Goal: Information Seeking & Learning: Learn about a topic

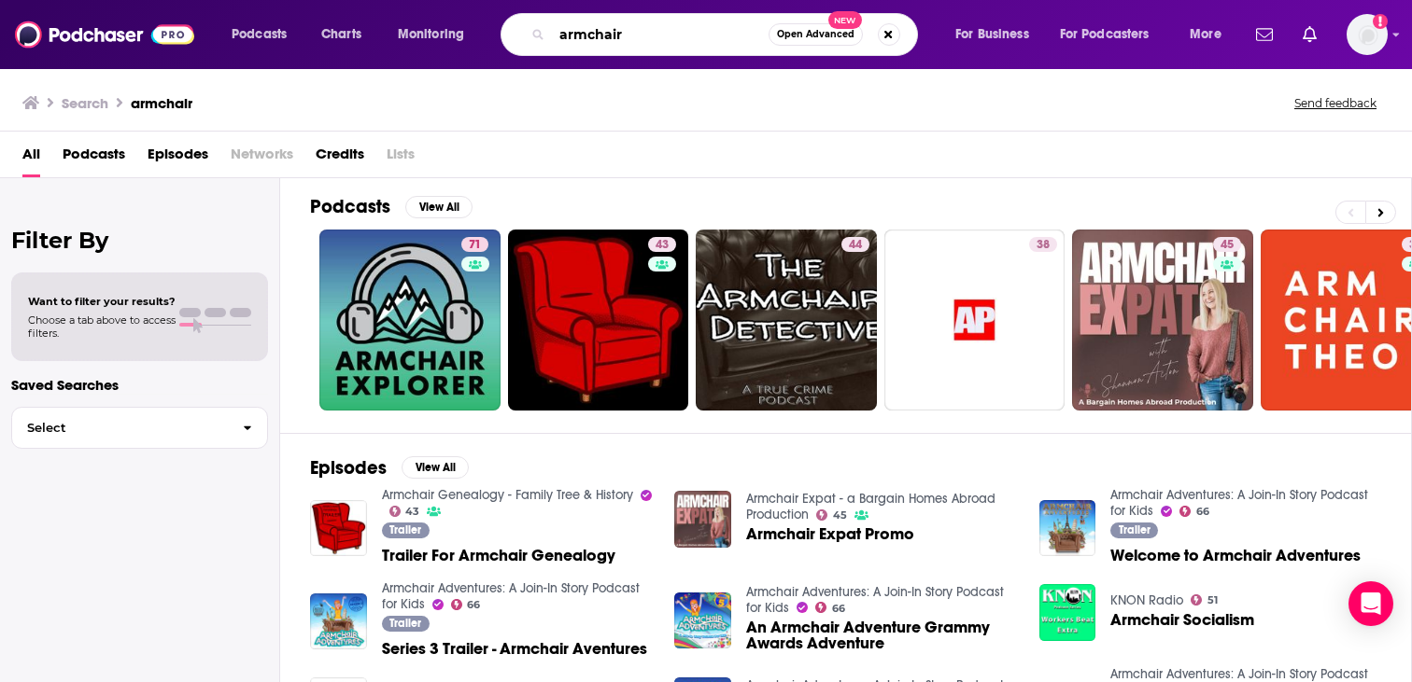
click at [561, 37] on input "armchair" at bounding box center [660, 35] width 217 height 30
type input "reclining armchair"
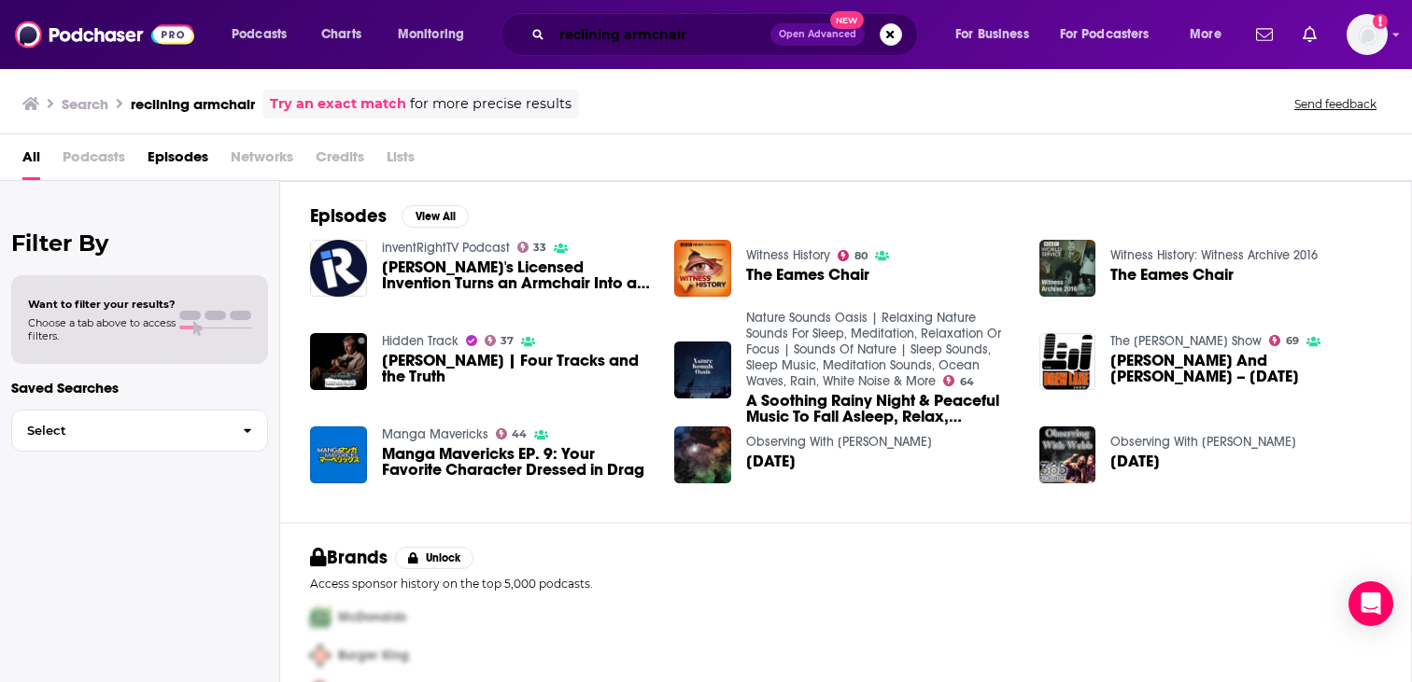
click at [638, 36] on input "reclining armchair" at bounding box center [661, 35] width 218 height 30
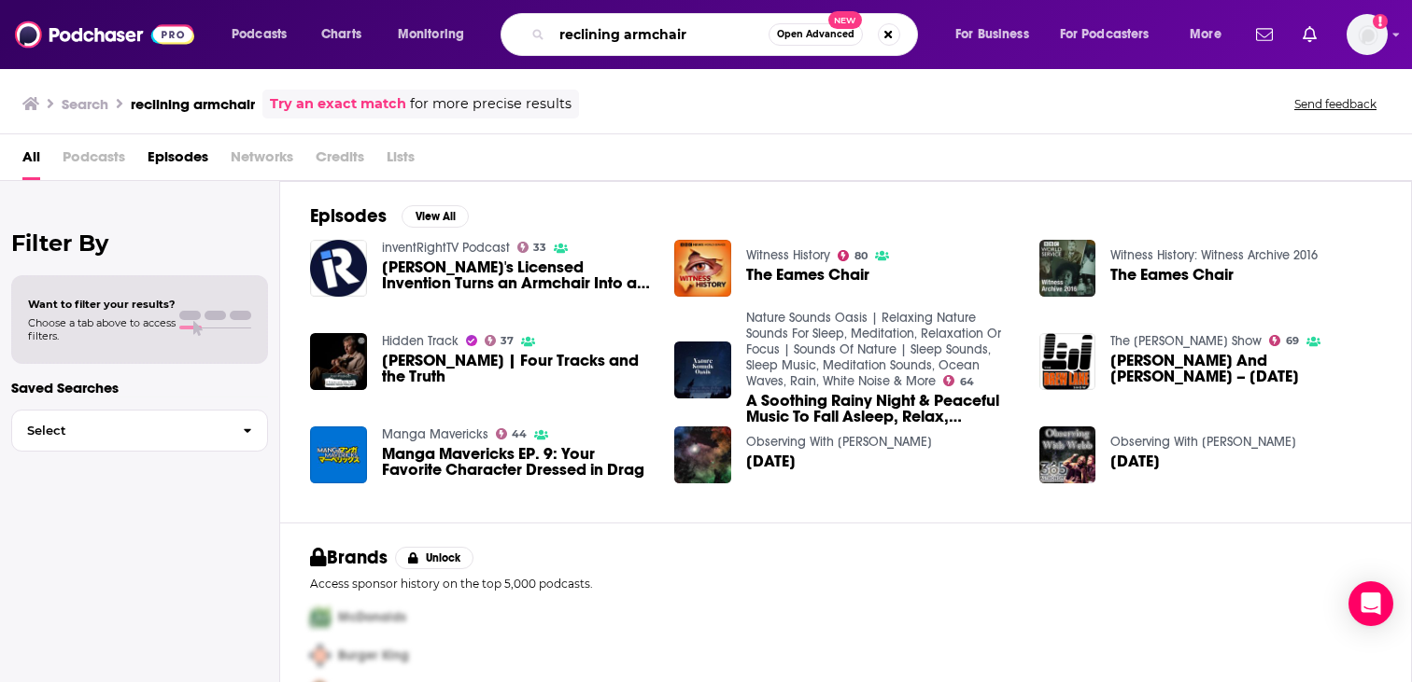
click at [638, 36] on input "reclining armchair" at bounding box center [660, 35] width 217 height 30
type input "armchair expert"
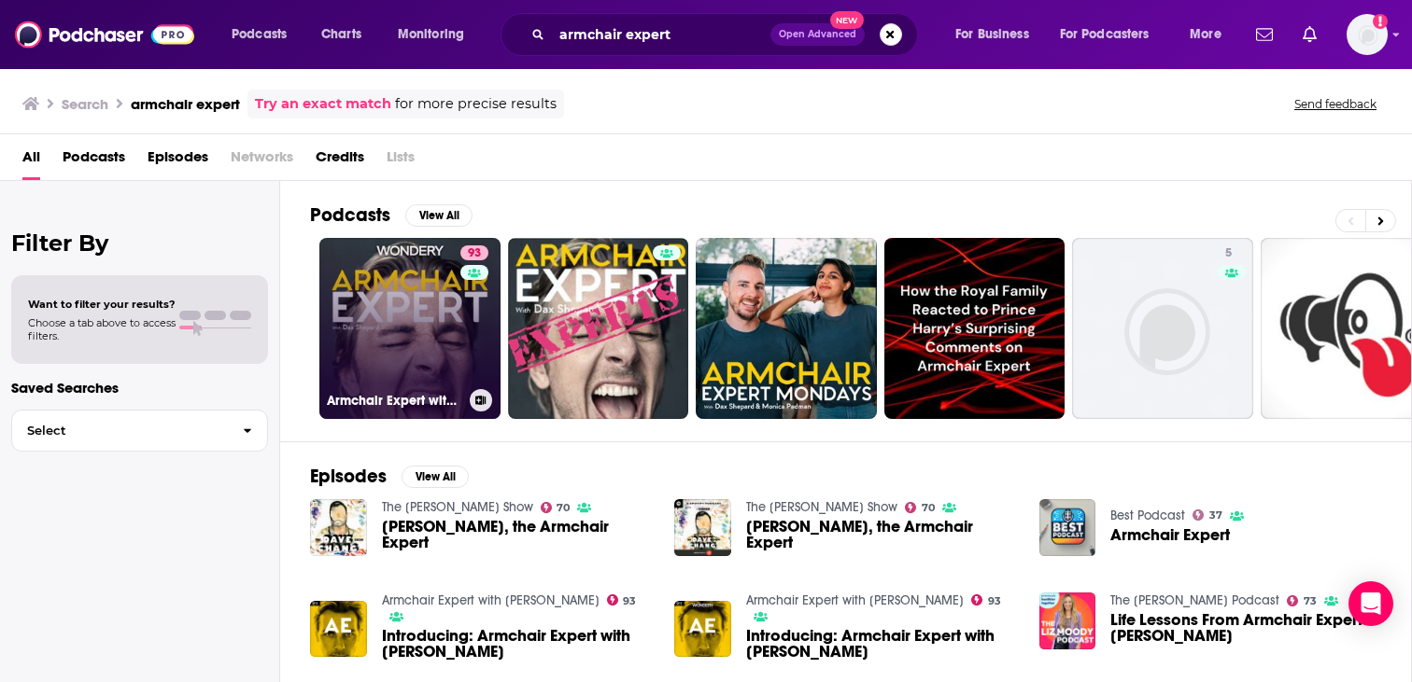
click at [401, 303] on link "93 Armchair Expert with [PERSON_NAME]" at bounding box center [409, 328] width 181 height 181
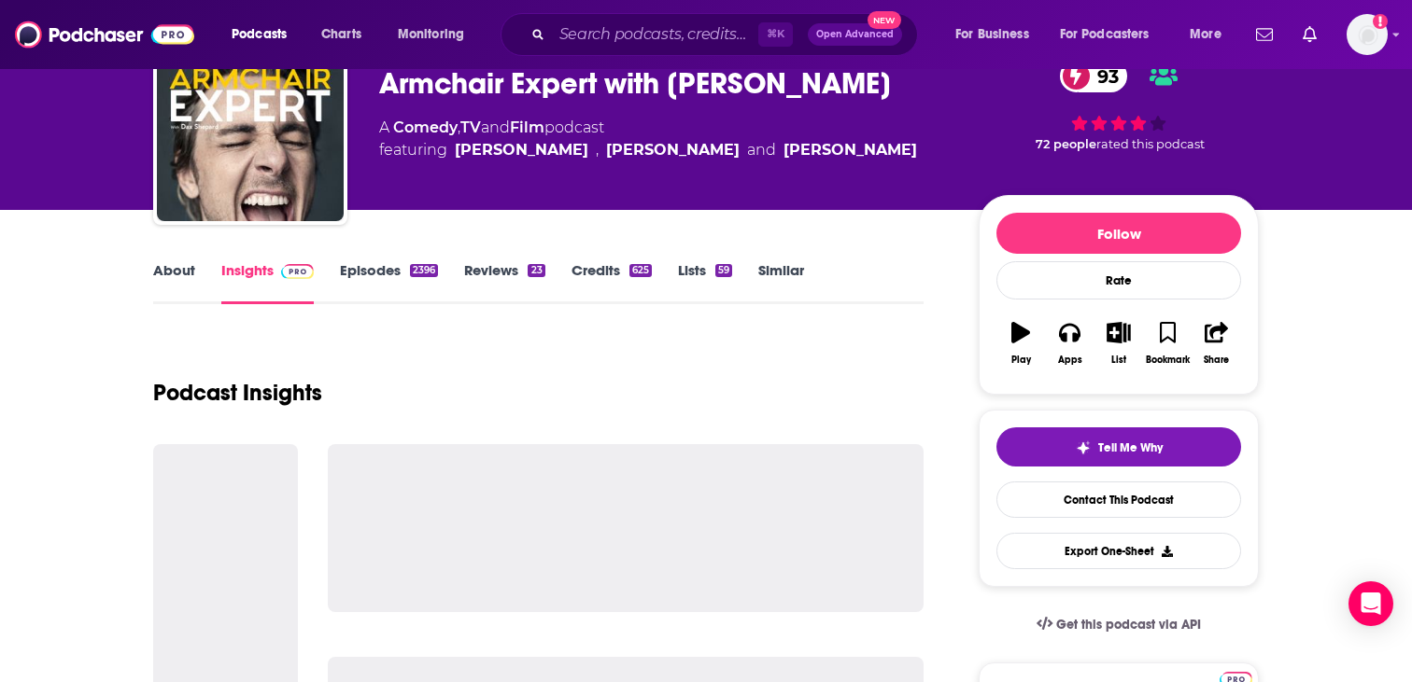
scroll to position [96, 0]
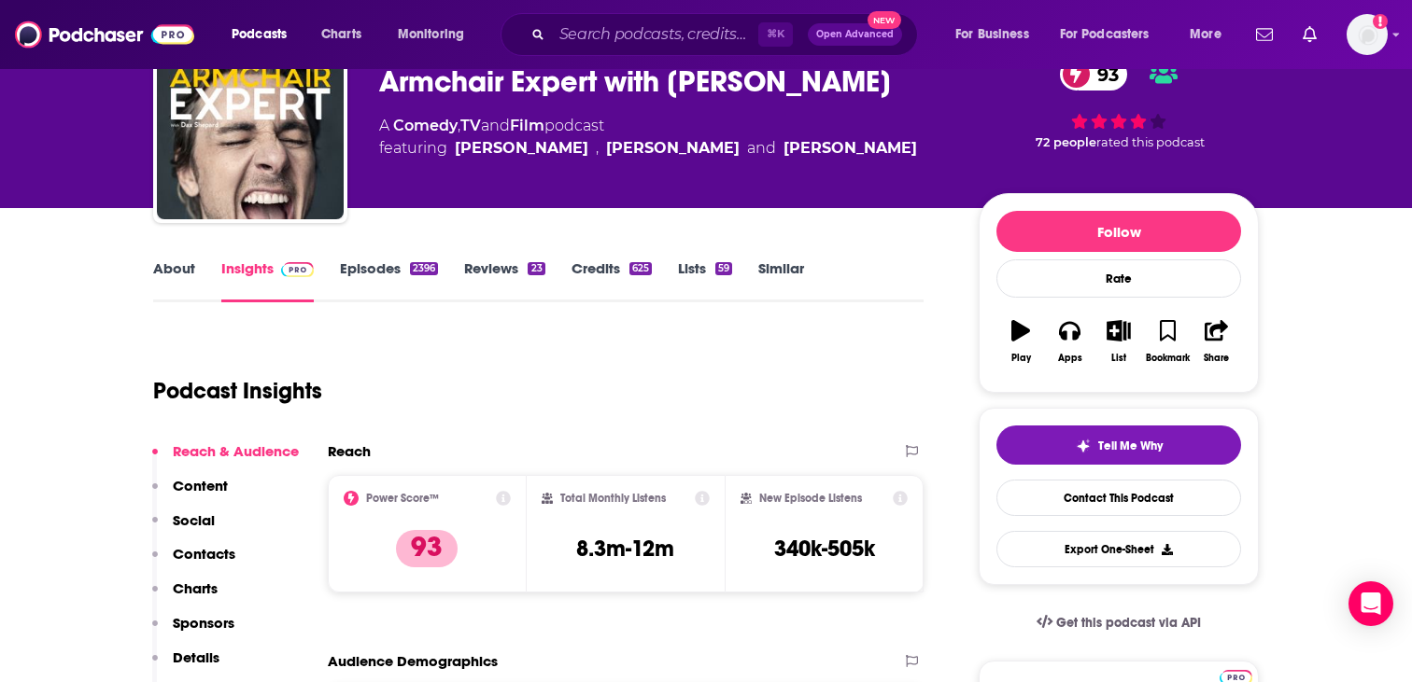
click at [372, 272] on link "Episodes 2396" at bounding box center [389, 281] width 98 height 43
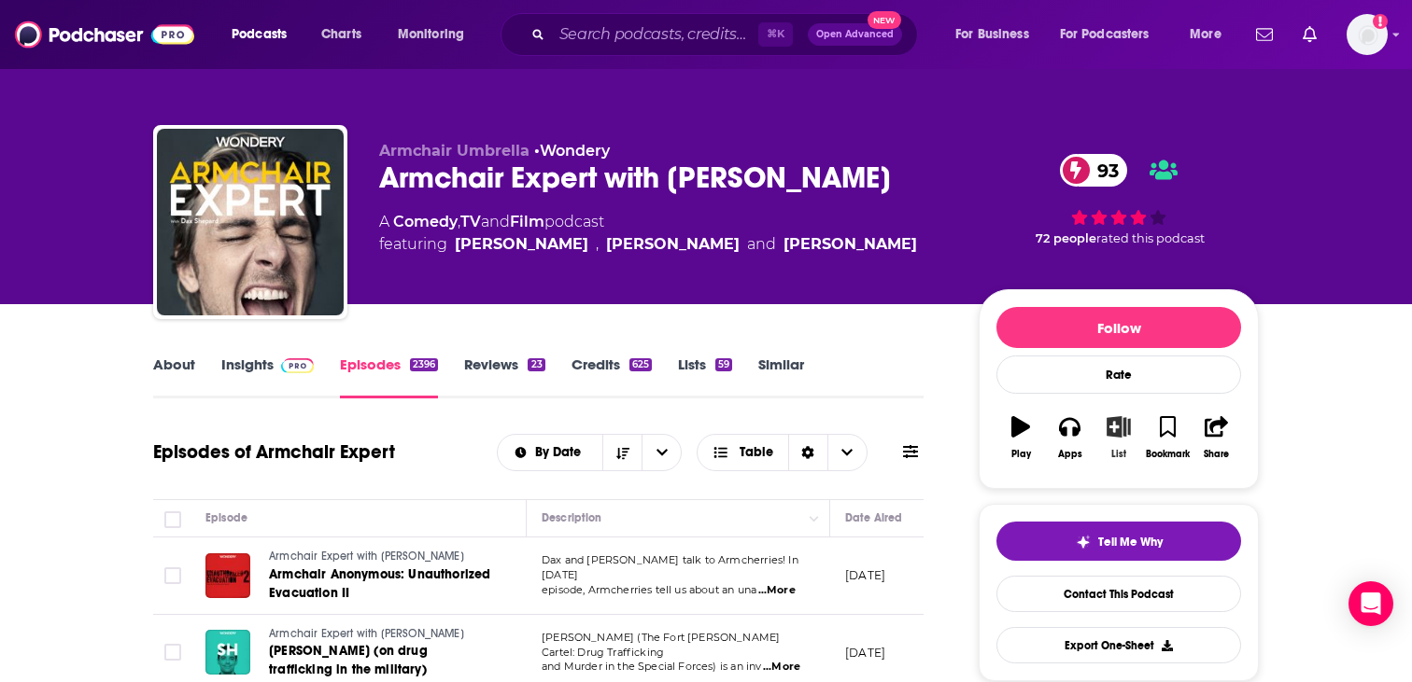
click at [1116, 431] on icon "button" at bounding box center [1118, 426] width 23 height 21
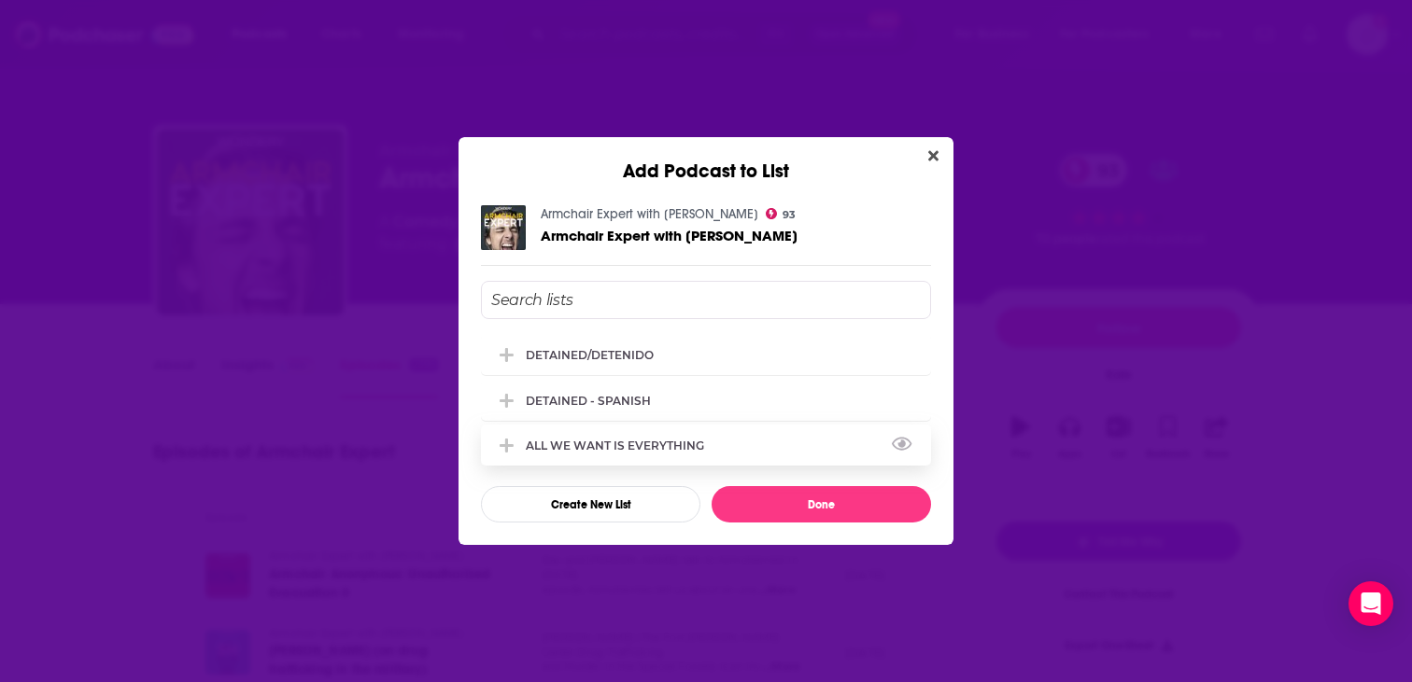
click at [566, 440] on div "ALL WE WANT IS EVERYTHING" at bounding box center [621, 446] width 190 height 14
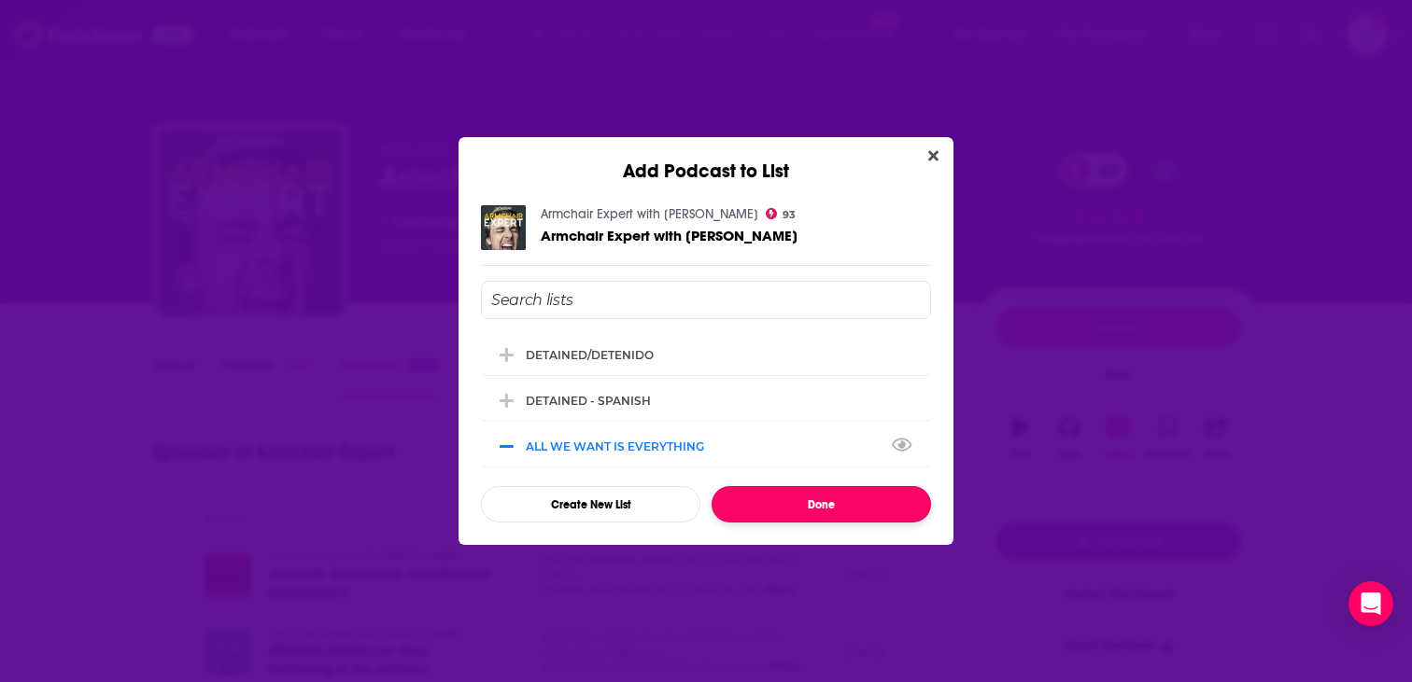
click at [802, 513] on button "Done" at bounding box center [820, 504] width 219 height 36
